Goal: Task Accomplishment & Management: Use online tool/utility

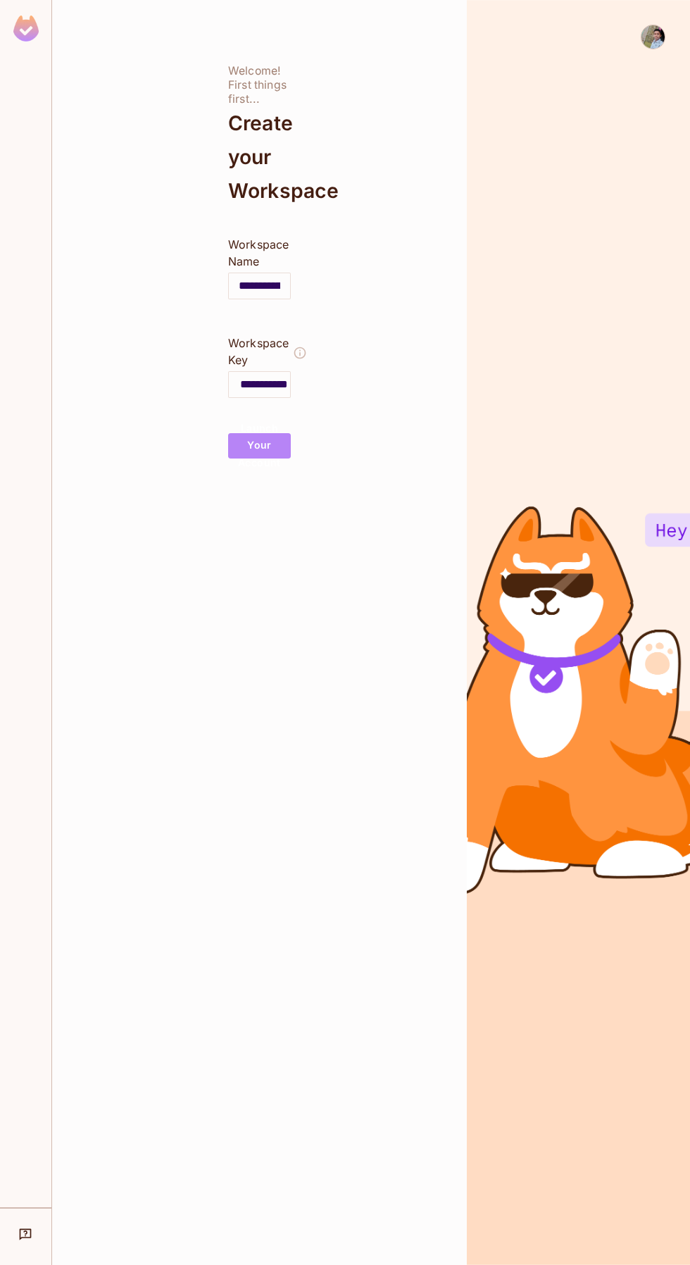
click at [264, 459] on button "Launch Your Account" at bounding box center [259, 445] width 63 height 25
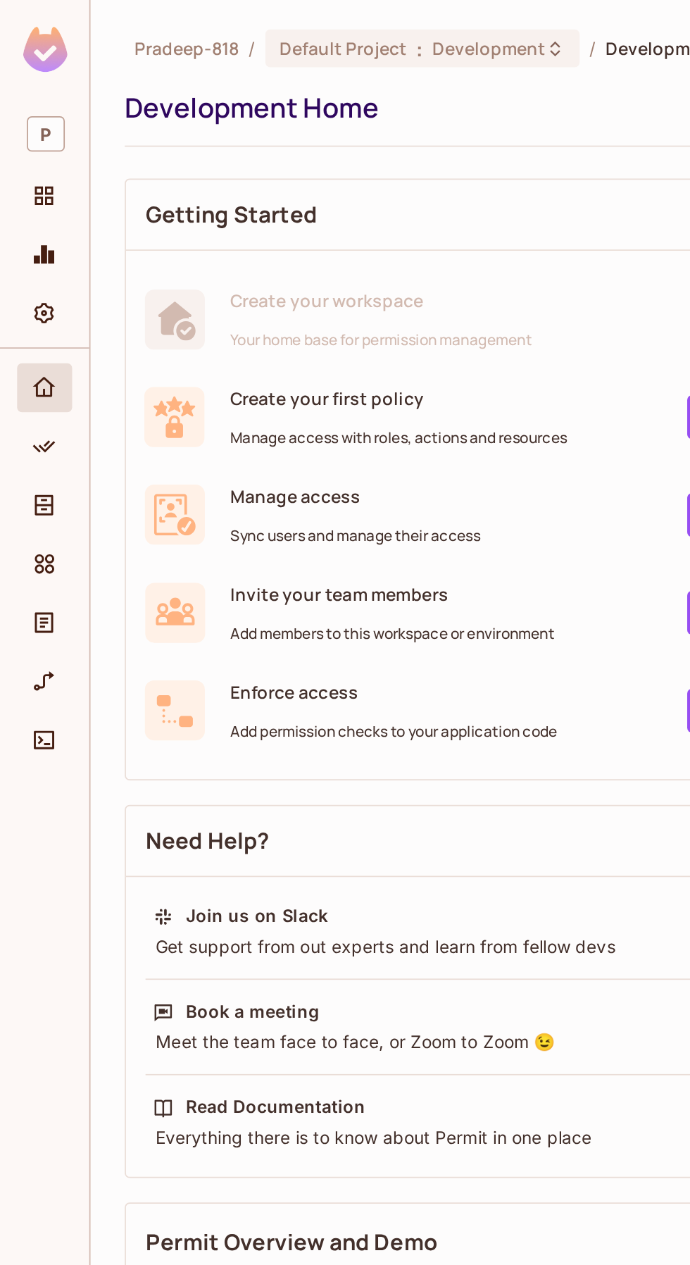
click at [37, 119] on div "Projects" at bounding box center [27, 112] width 24 height 17
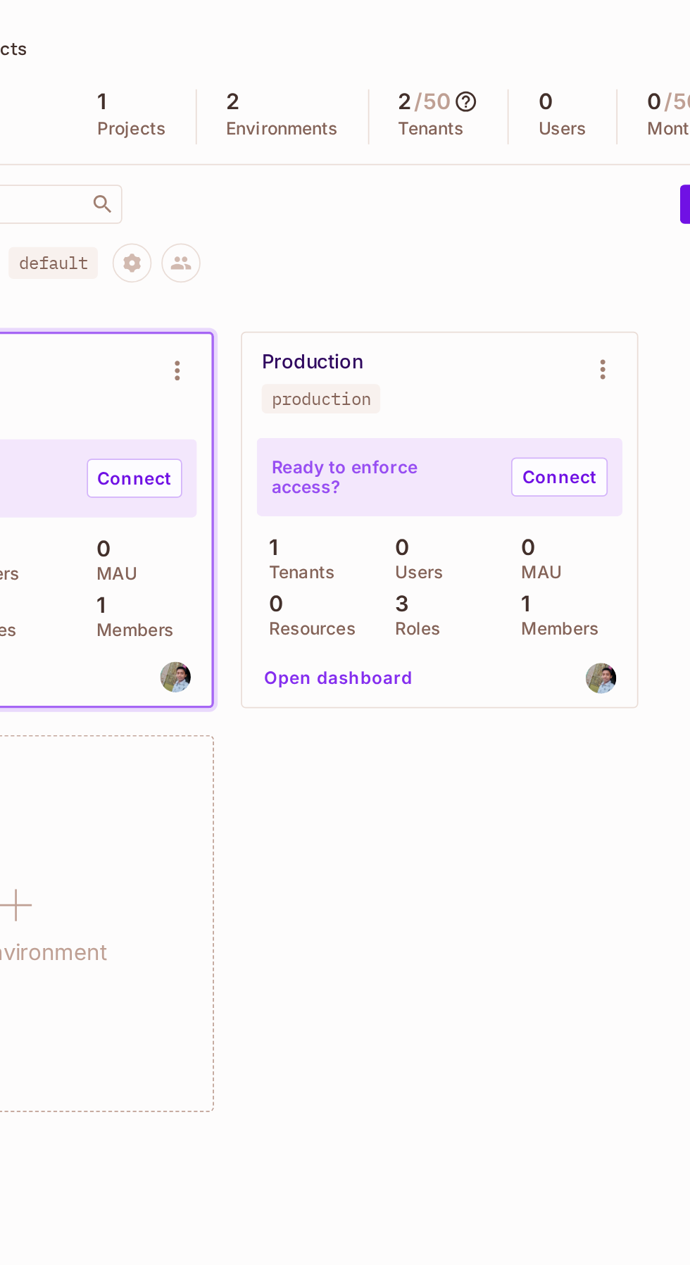
click at [509, 275] on link "Connect" at bounding box center [500, 274] width 56 height 23
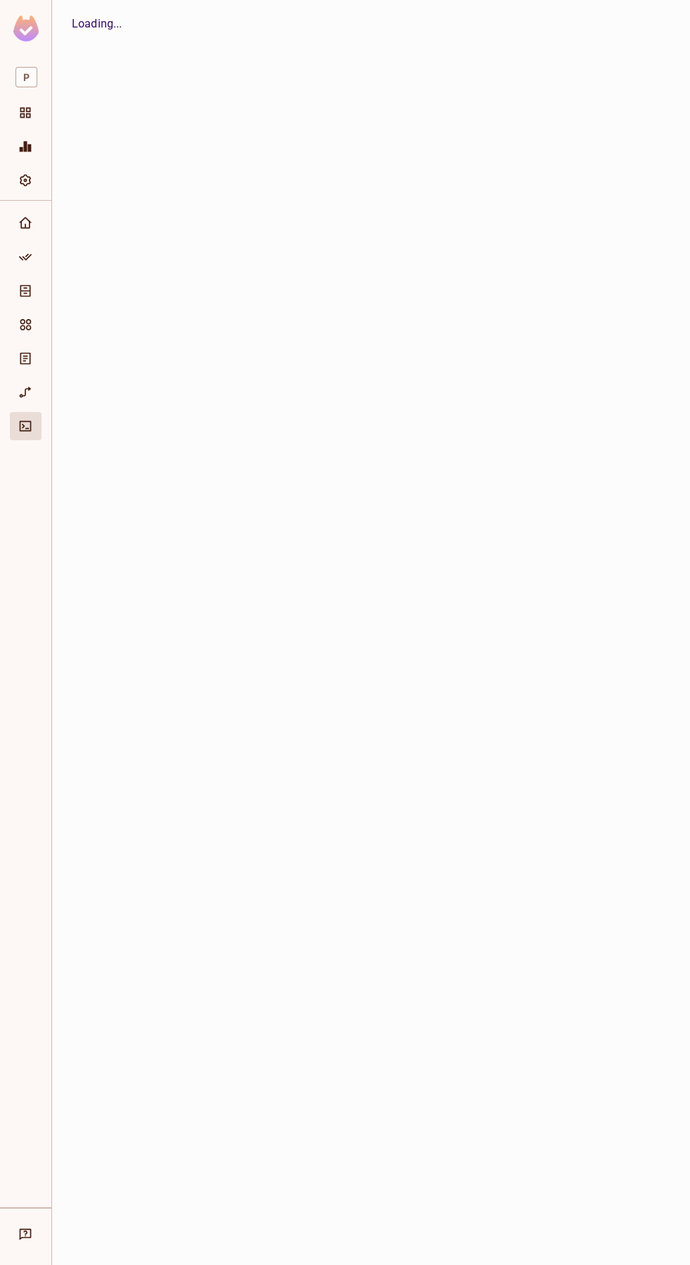
scroll to position [1, 0]
